Goal: Information Seeking & Learning: Learn about a topic

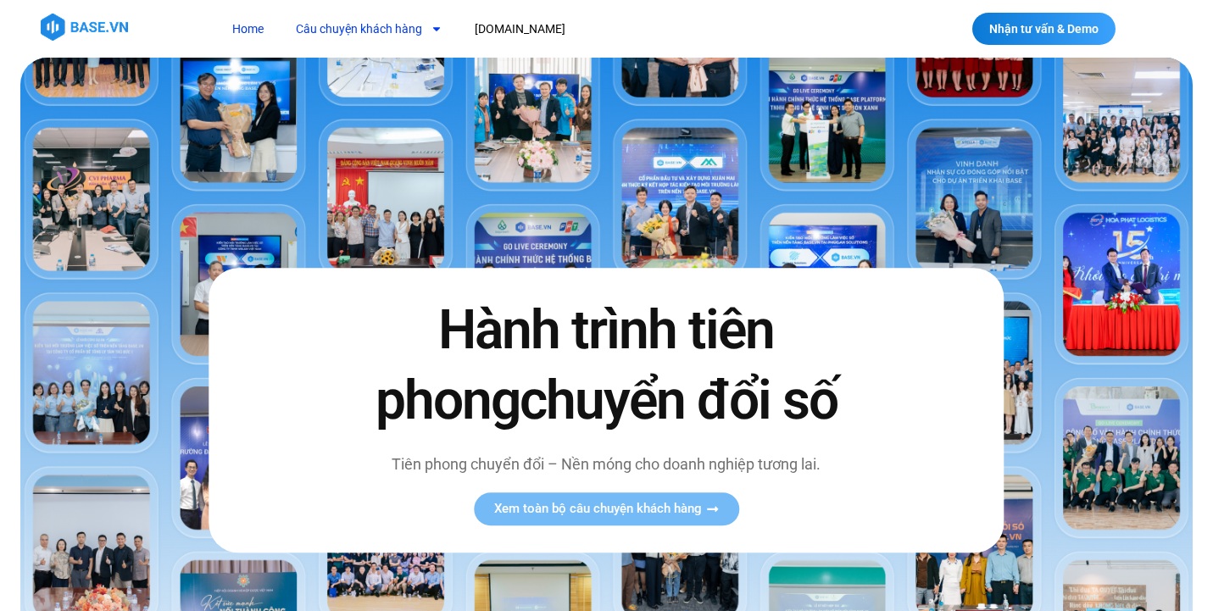
click at [394, 26] on link "Câu chuyện khách hàng" at bounding box center [369, 29] width 172 height 31
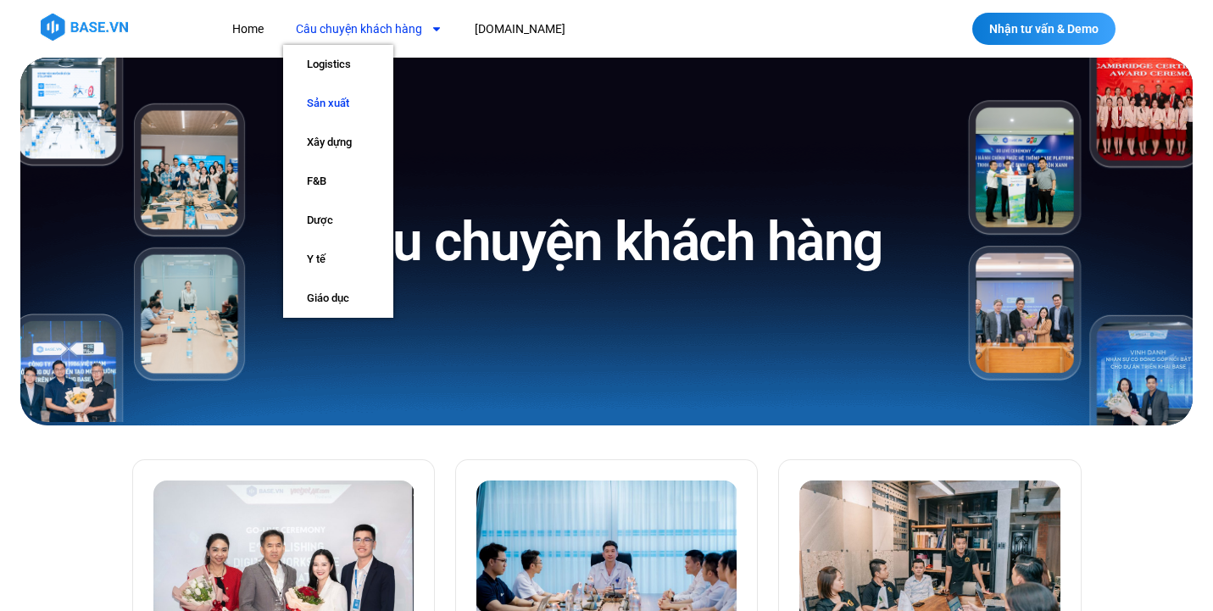
click at [340, 95] on link "Sản xuất" at bounding box center [338, 103] width 110 height 39
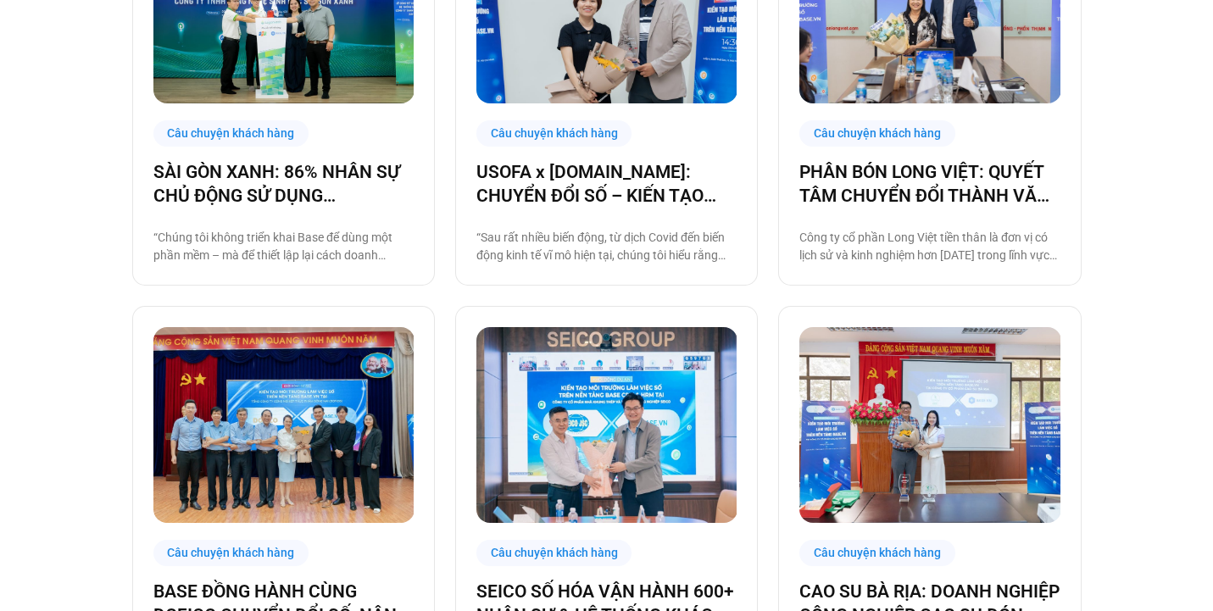
scroll to position [601, 0]
